Goal: Transaction & Acquisition: Purchase product/service

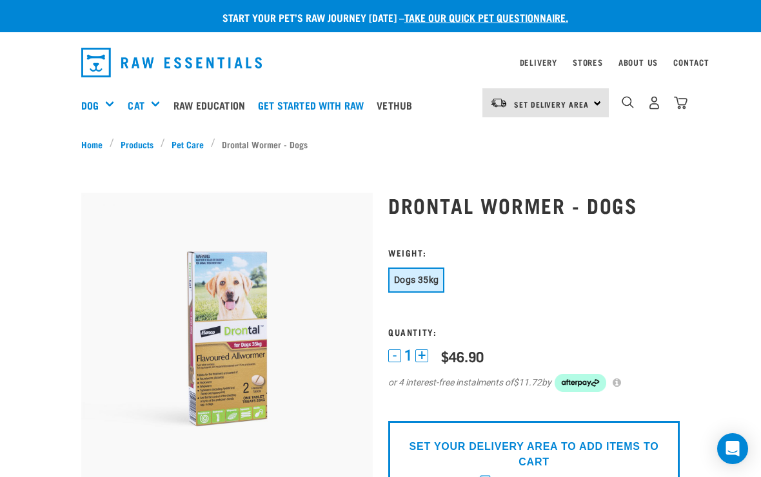
click at [144, 142] on link "Products" at bounding box center [137, 144] width 46 height 14
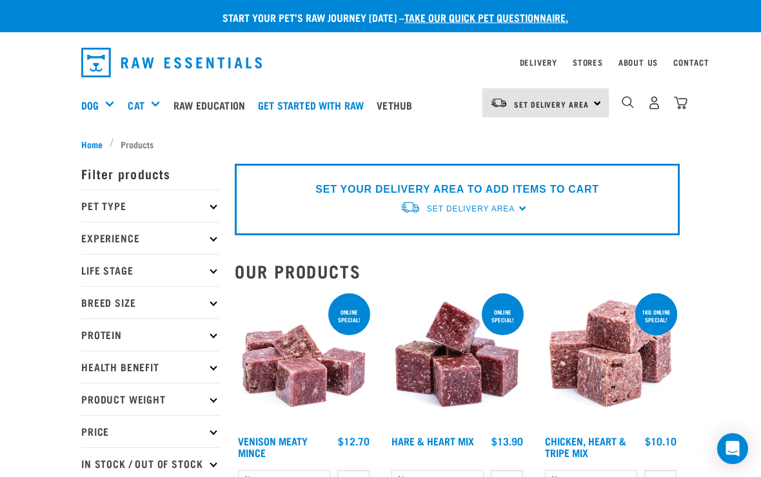
click at [0, 0] on div "Shop All Dog" at bounding box center [0, 0] width 0 height 0
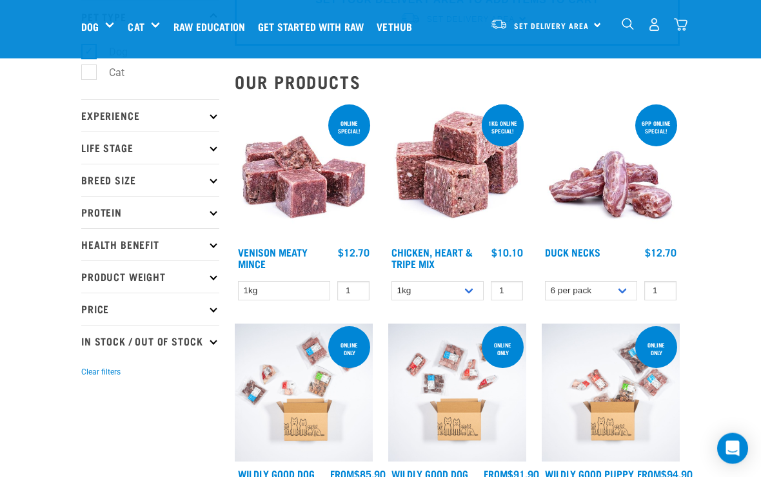
scroll to position [91, 0]
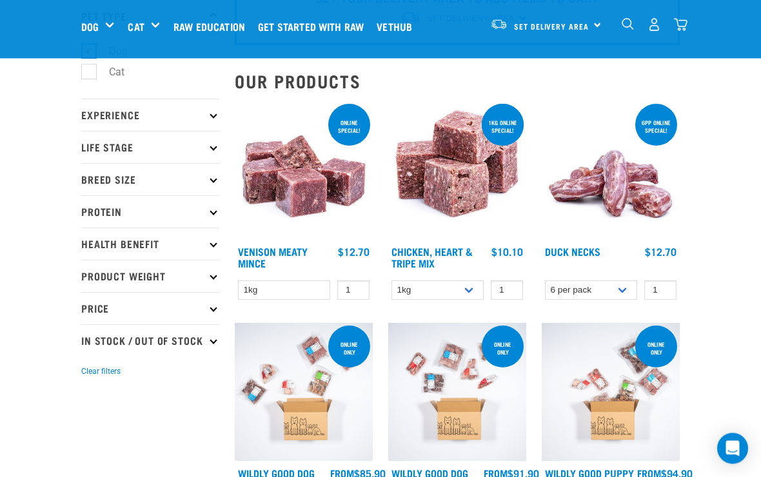
click at [209, 278] on p "Product Weight" at bounding box center [150, 277] width 138 height 32
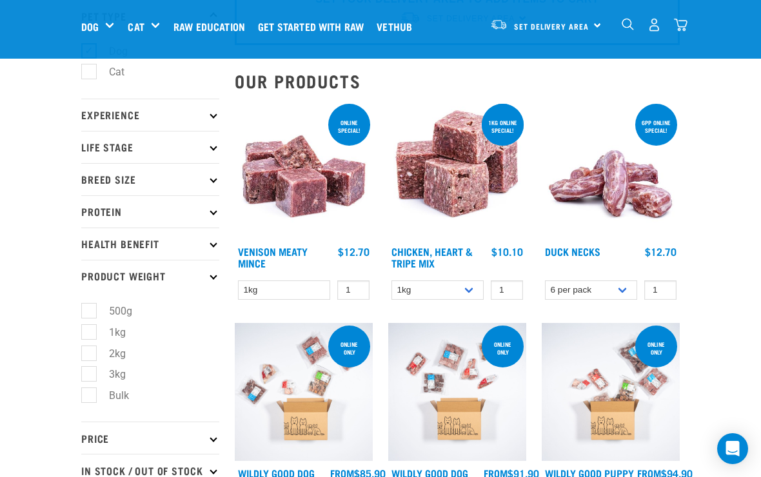
click at [217, 276] on p "Product Weight" at bounding box center [150, 276] width 138 height 32
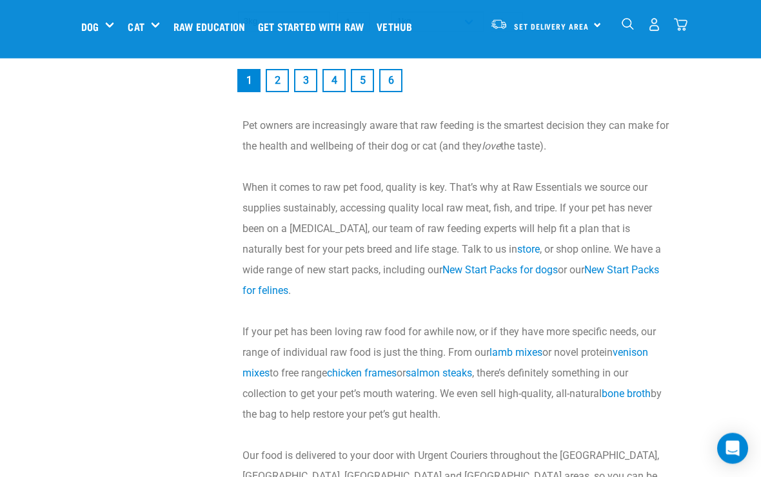
scroll to position [2681, 0]
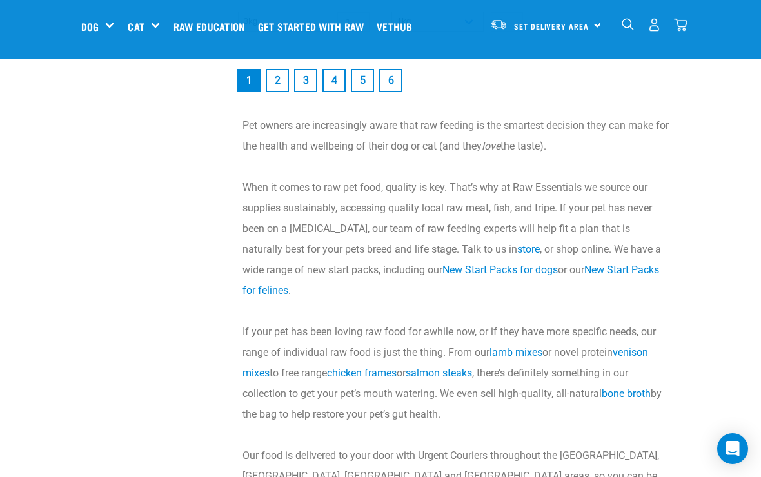
click at [493, 276] on link "New Start Packs for dogs" at bounding box center [500, 270] width 115 height 12
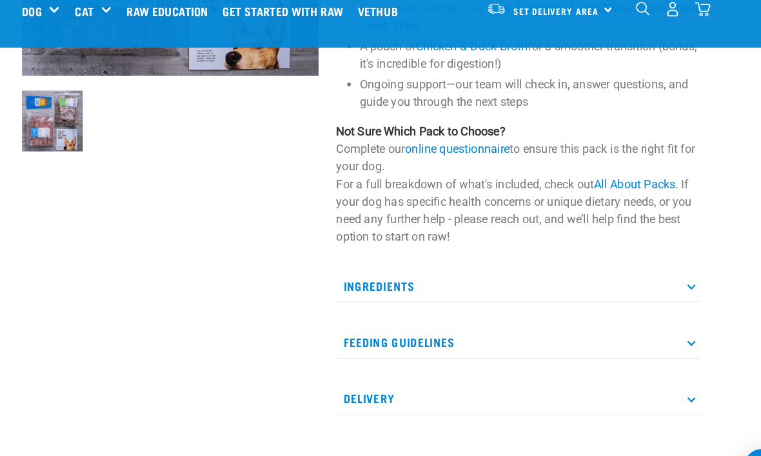
scroll to position [273, 0]
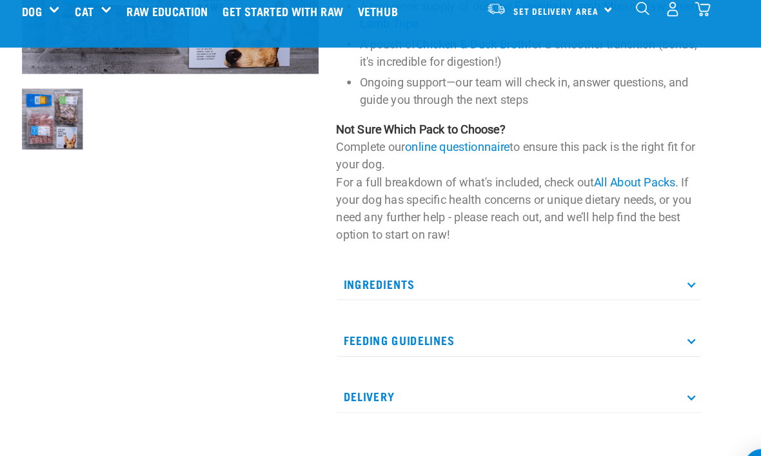
click at [610, 252] on p "Ingredients" at bounding box center [519, 266] width 322 height 29
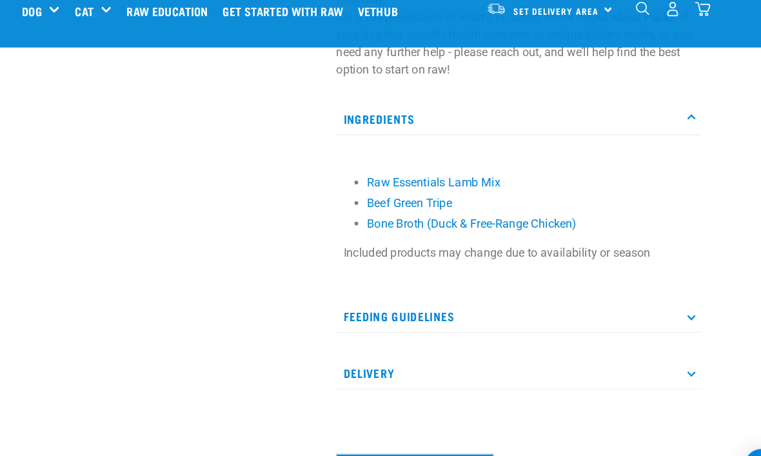
scroll to position [420, 0]
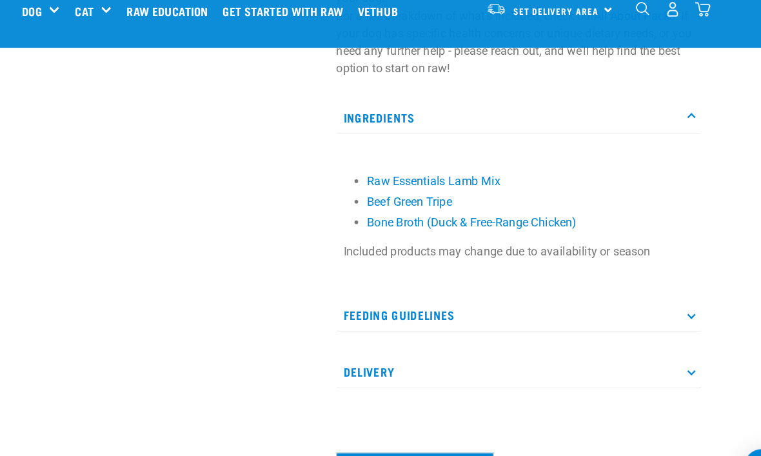
click at [604, 280] on p "Feeding Guidelines" at bounding box center [519, 294] width 322 height 29
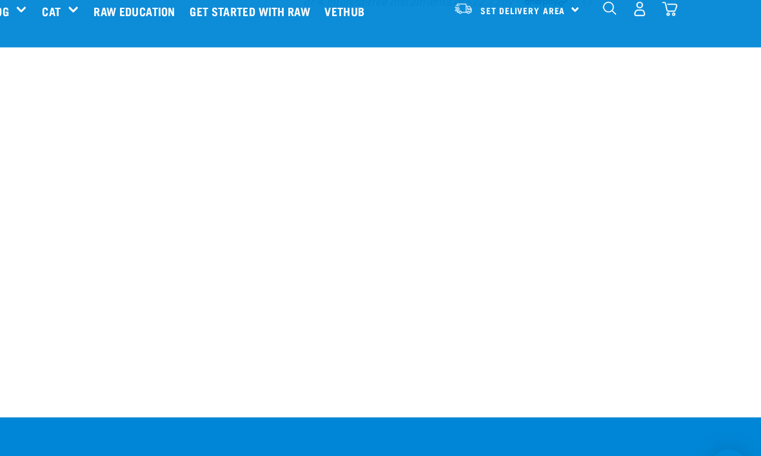
scroll to position [1367, 0]
